Goal: Book appointment/travel/reservation

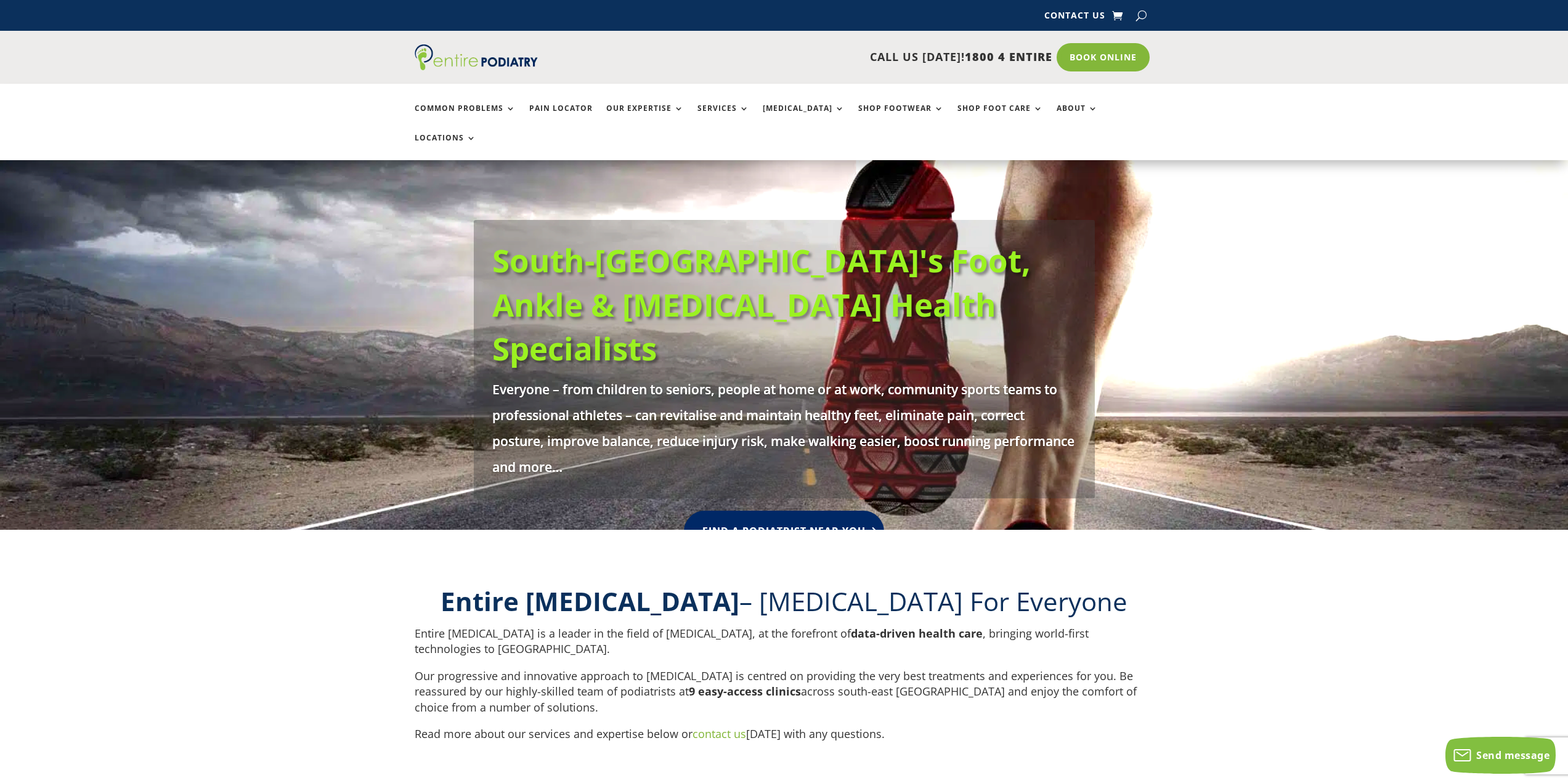
click at [784, 510] on link "Find A Podiatrist Near You" at bounding box center [784, 531] width 200 height 41
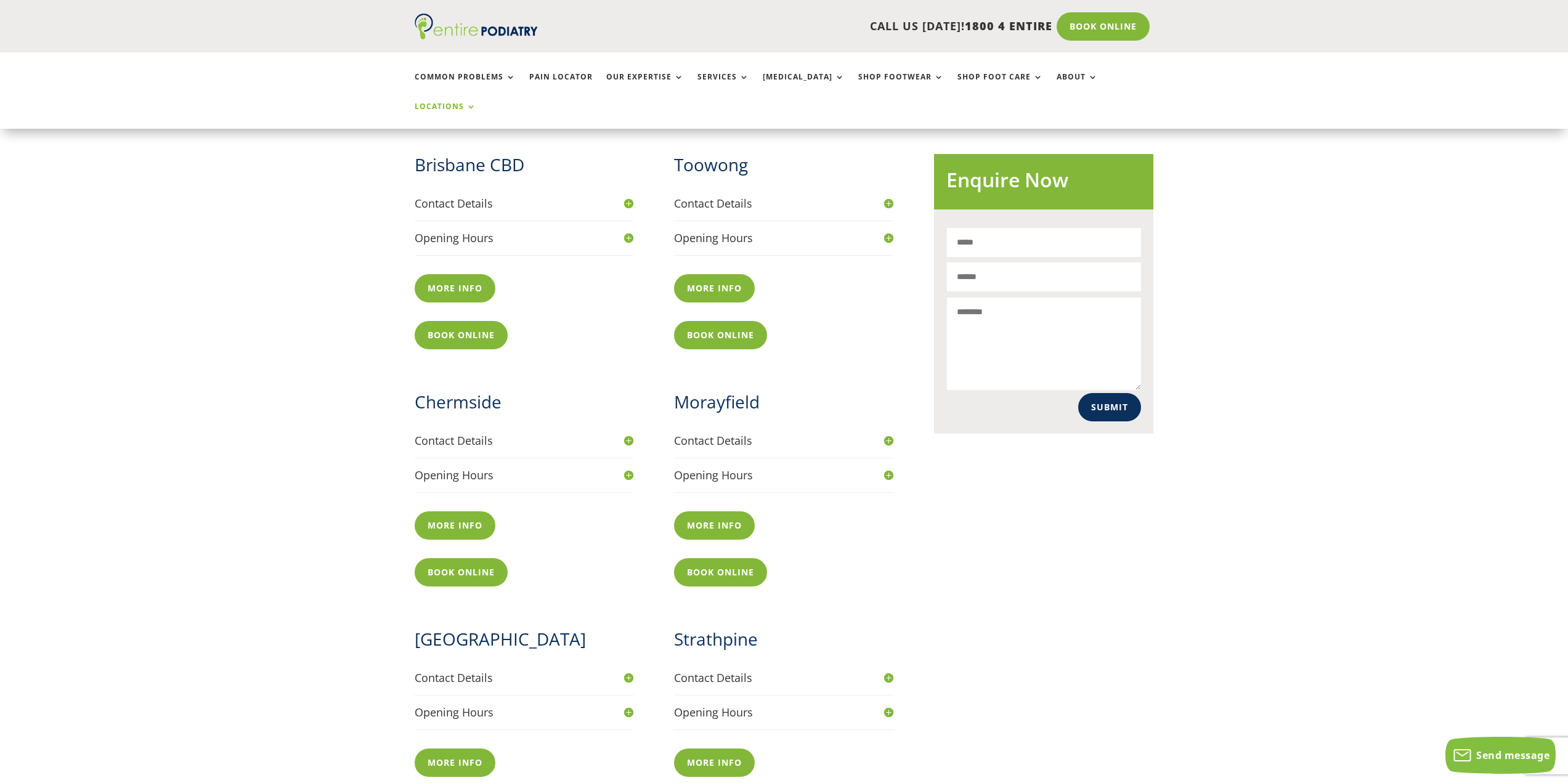
scroll to position [493, 0]
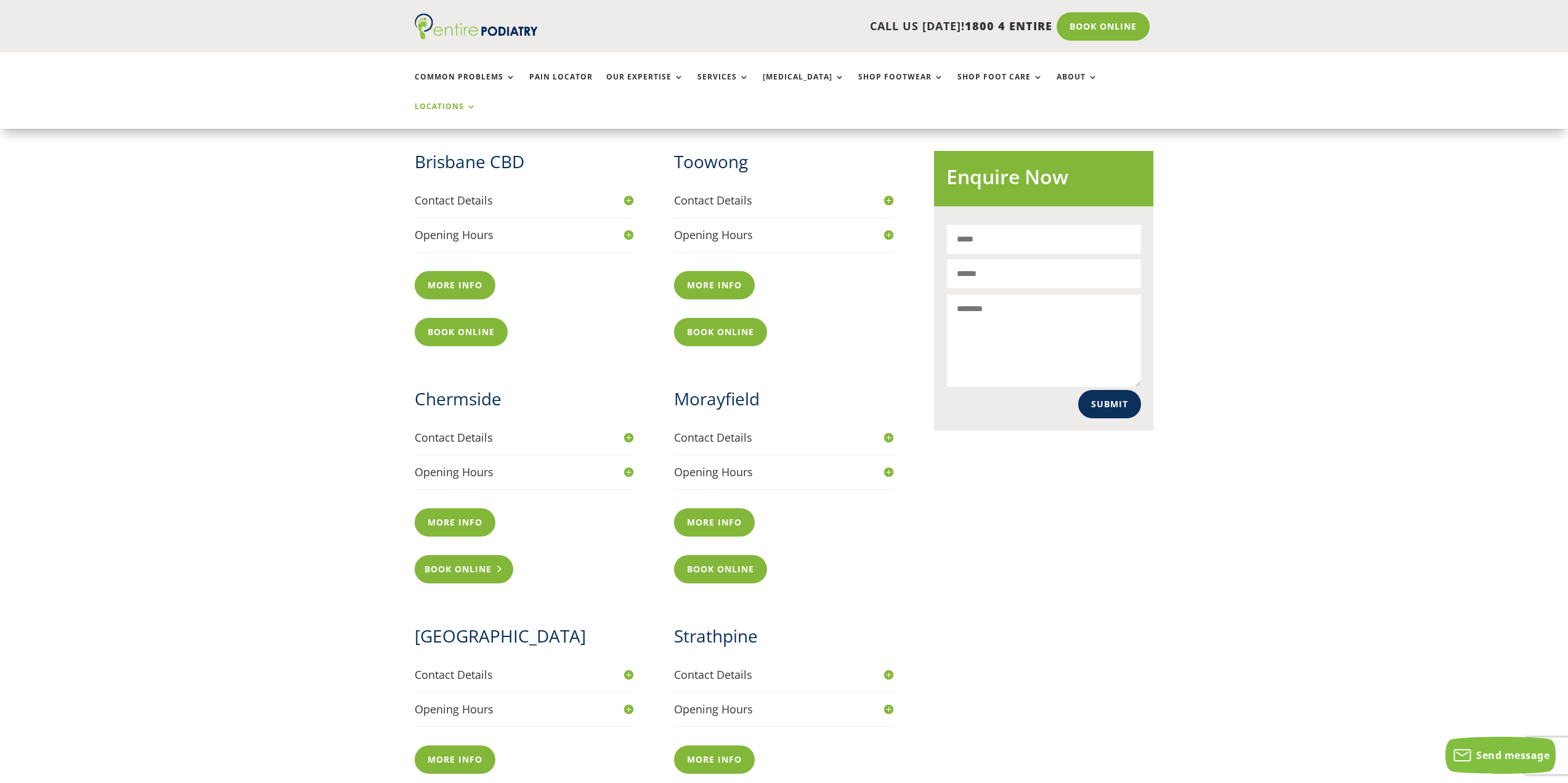
click at [448, 555] on link "Book Online" at bounding box center [464, 569] width 99 height 28
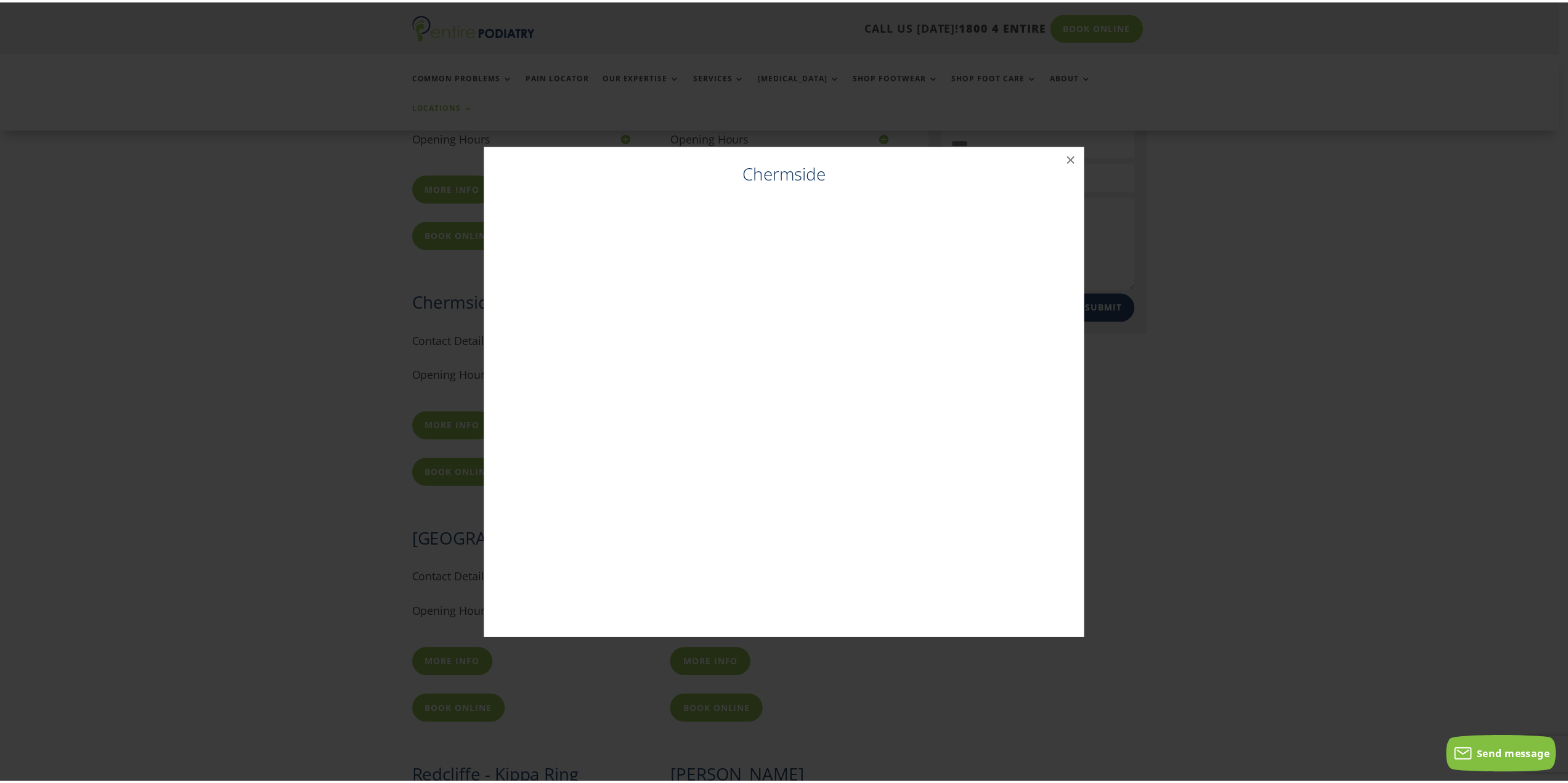
scroll to position [592, 0]
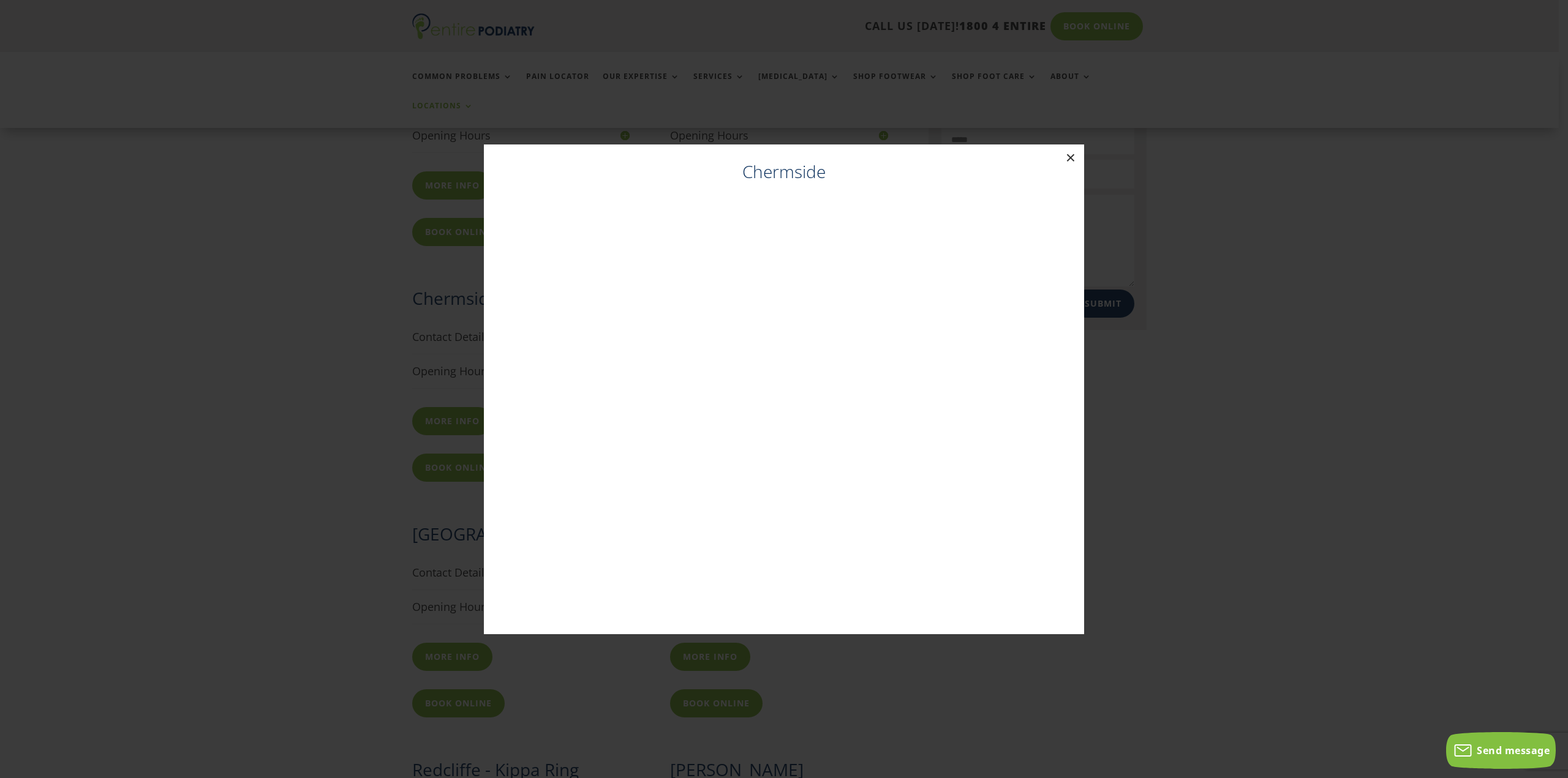
click at [1069, 162] on button "×" at bounding box center [1070, 158] width 27 height 27
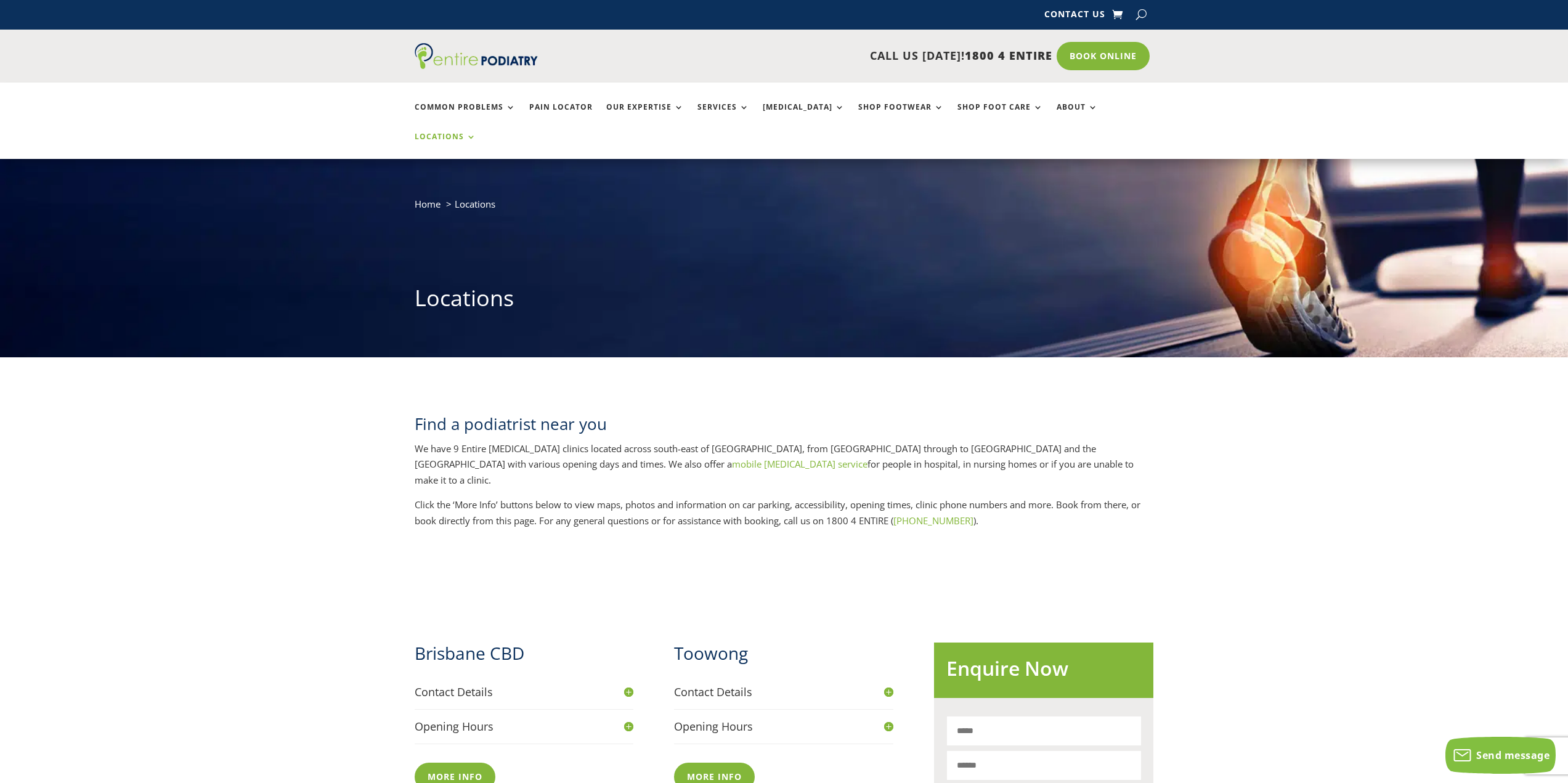
scroll to position [0, 0]
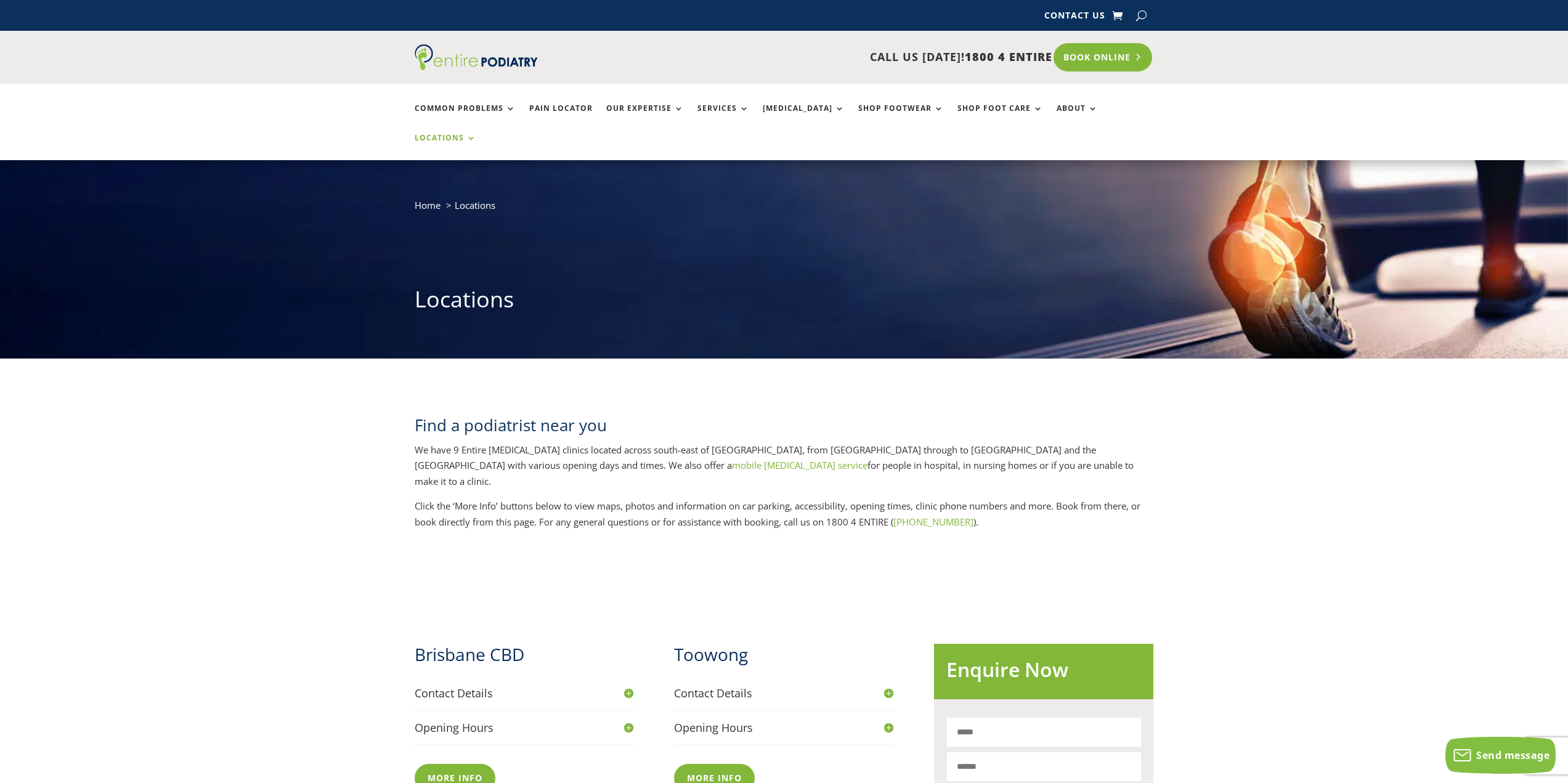
drag, startPoint x: 1051, startPoint y: 78, endPoint x: 1068, endPoint y: 68, distance: 19.7
click at [1057, 76] on div "CALL US TODAY! 1800 4 ENTIRE Call 1800 4 ENTIRE Book Online" at bounding box center [784, 57] width 739 height 53
click at [1068, 68] on link "Book Online" at bounding box center [1103, 57] width 99 height 28
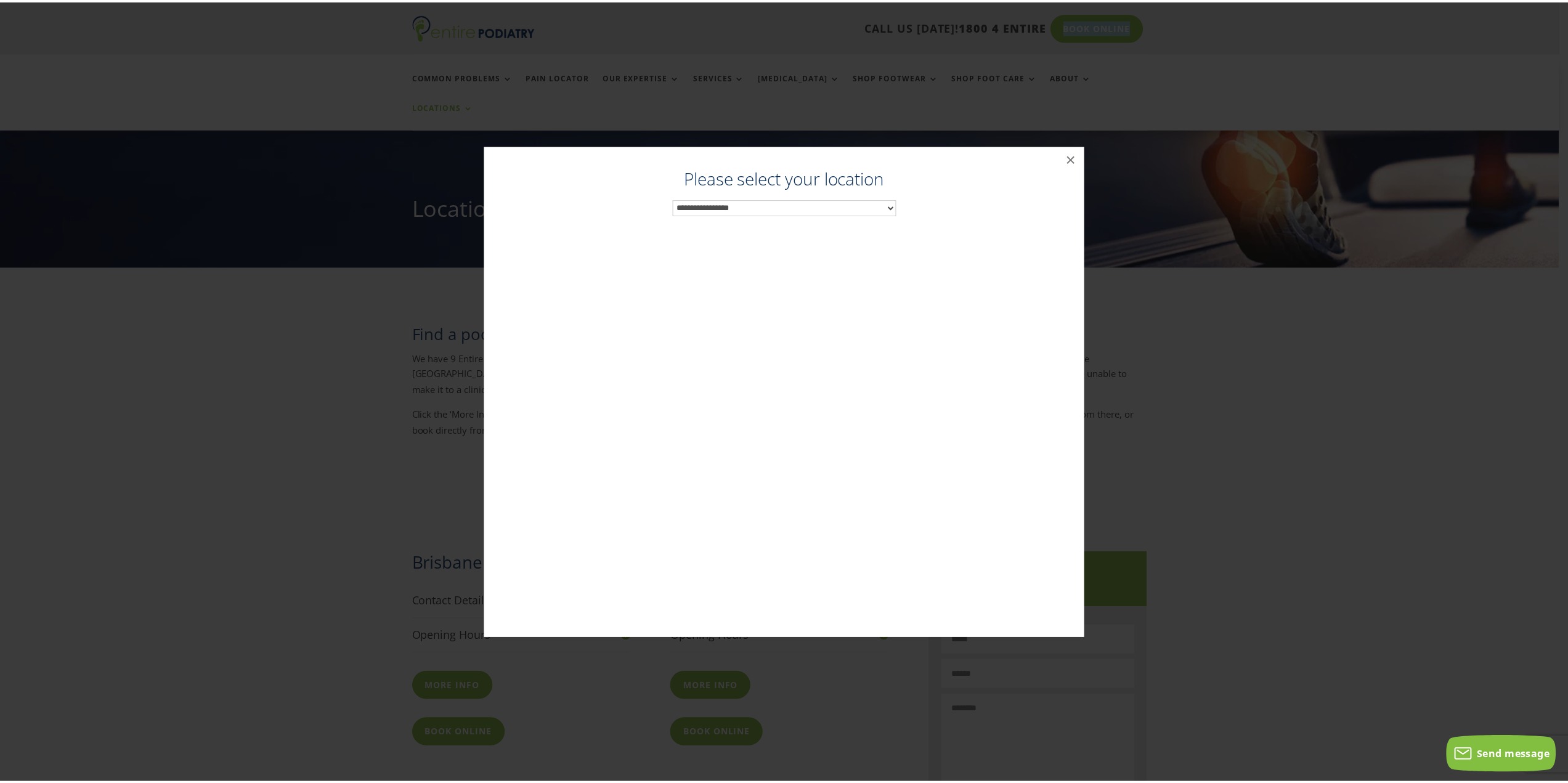
scroll to position [99, 0]
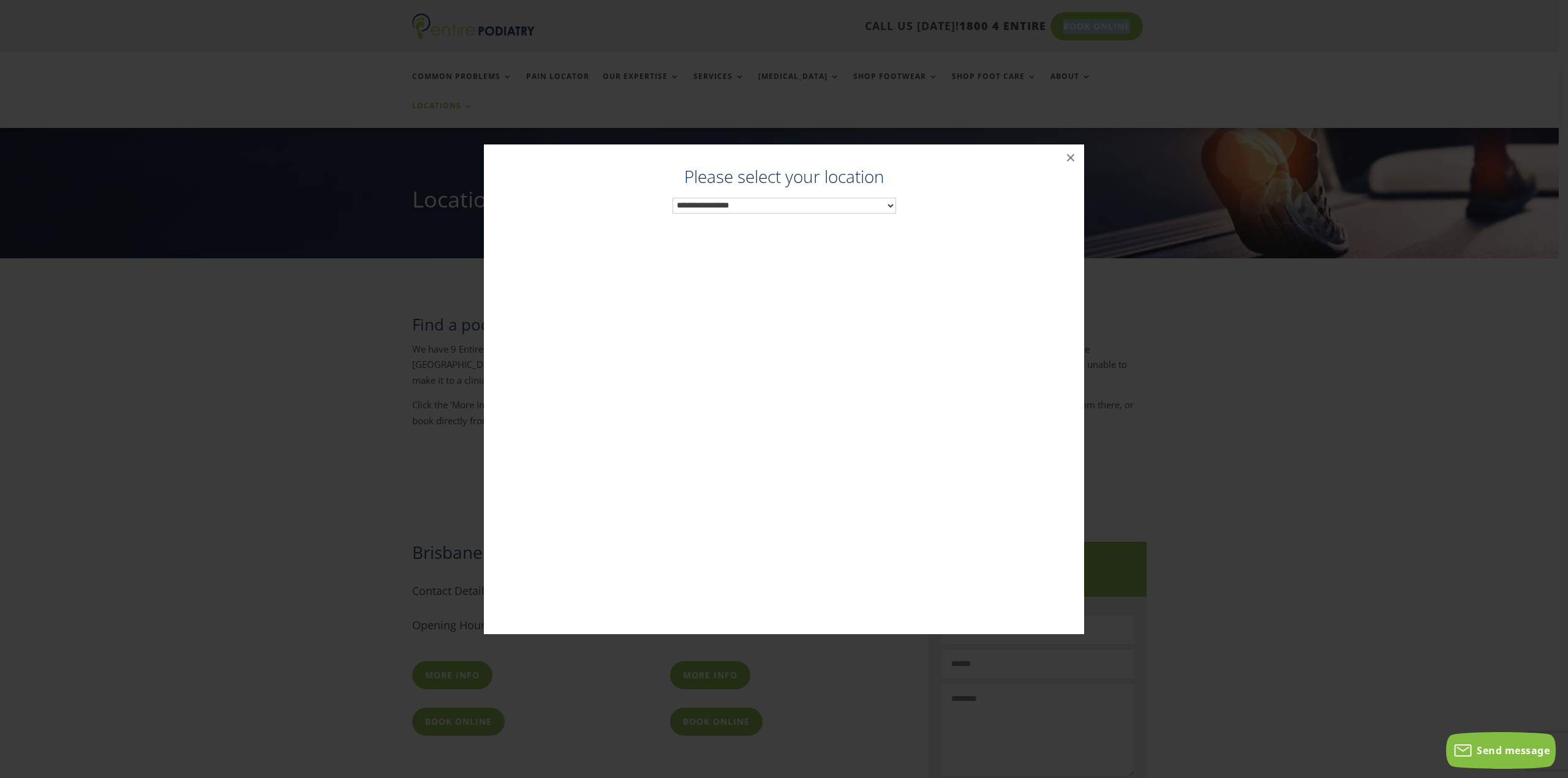
click at [854, 200] on select "**********" at bounding box center [784, 205] width 224 height 16
click at [1069, 157] on button "×" at bounding box center [1070, 158] width 27 height 27
